Goal: Subscribe to service/newsletter

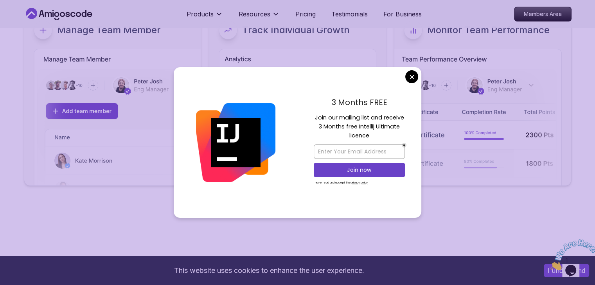
scroll to position [3429, 0]
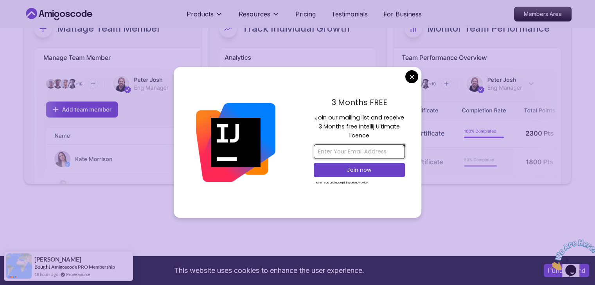
click at [386, 152] on input "email" at bounding box center [358, 152] width 91 height 14
type input "muhammedjaseemkc277@gmail.com"
click at [366, 171] on p "Join now" at bounding box center [359, 170] width 74 height 8
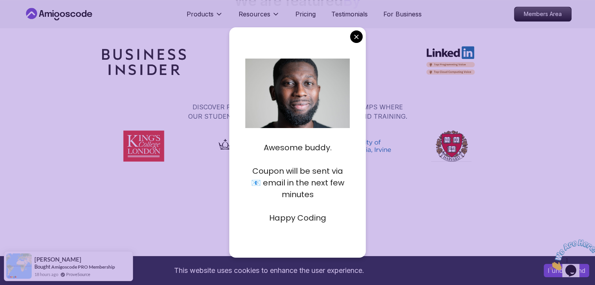
scroll to position [3751, 0]
